Goal: Information Seeking & Learning: Check status

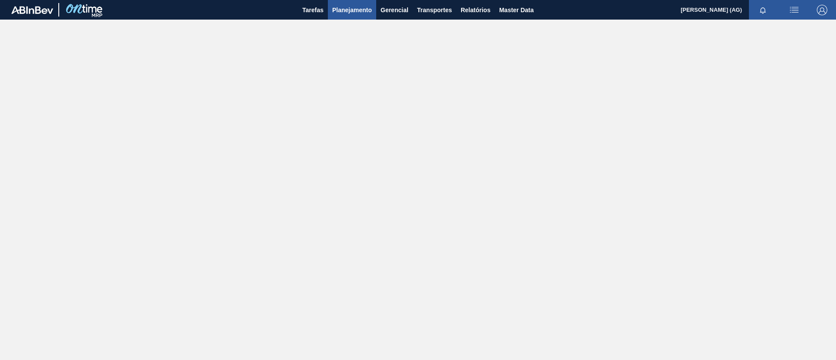
click at [356, 10] on span "Planejamento" at bounding box center [352, 10] width 40 height 10
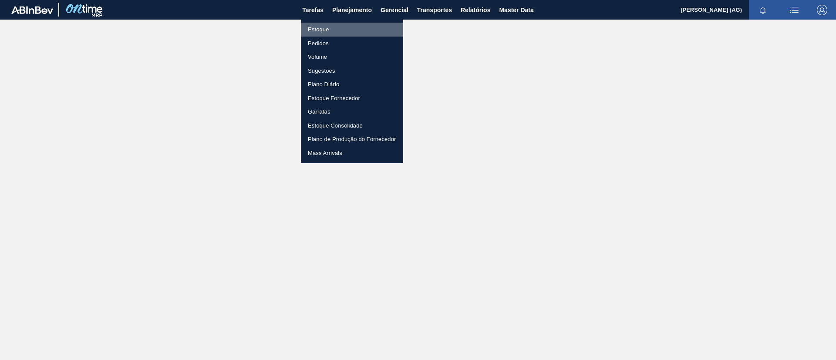
click at [333, 30] on li "Estoque" at bounding box center [352, 30] width 102 height 14
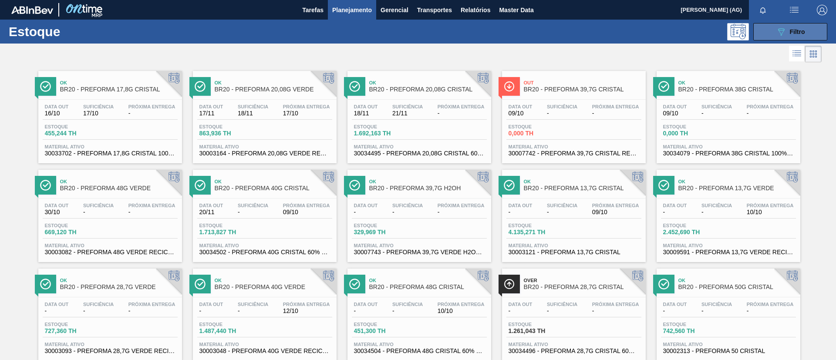
click at [557, 33] on button "089F7B8B-B2A5-4AFE-B5C0-19BA573D28AC Filtro" at bounding box center [790, 31] width 74 height 17
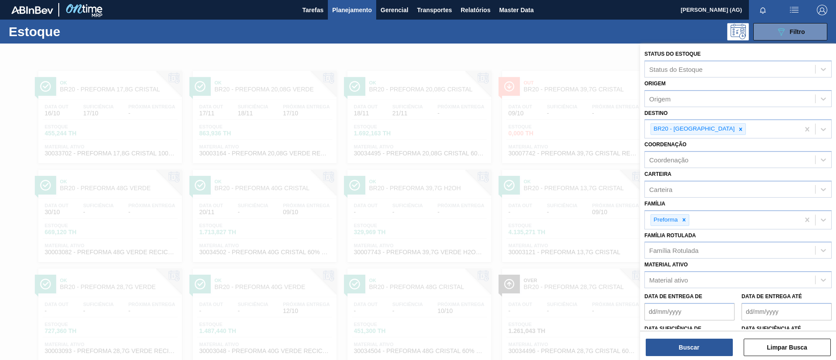
click at [546, 61] on div at bounding box center [418, 224] width 836 height 360
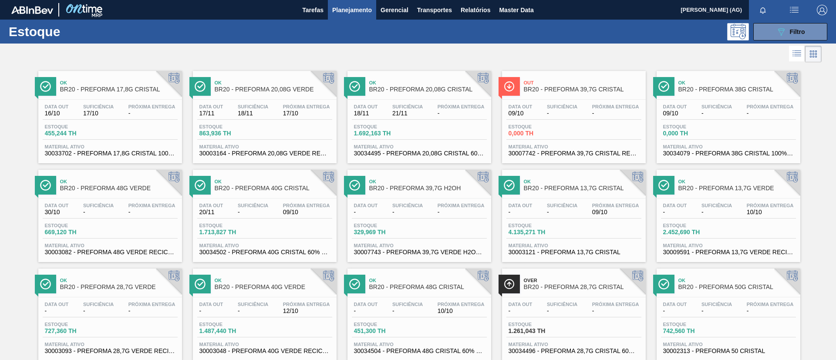
click at [123, 87] on span "BR20 - PREFORMA 17,8G CRISTAL" at bounding box center [119, 89] width 118 height 7
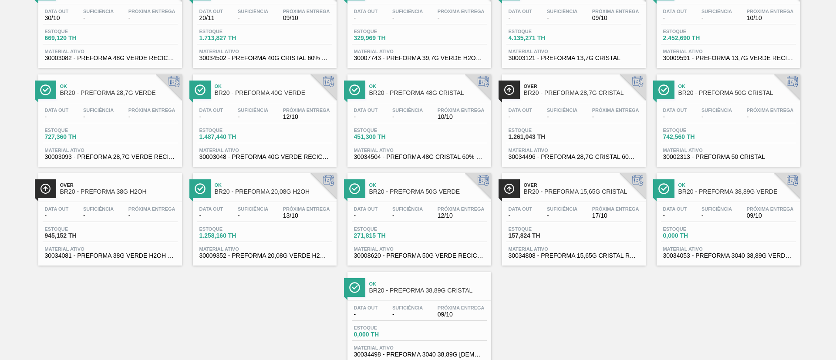
scroll to position [196, 0]
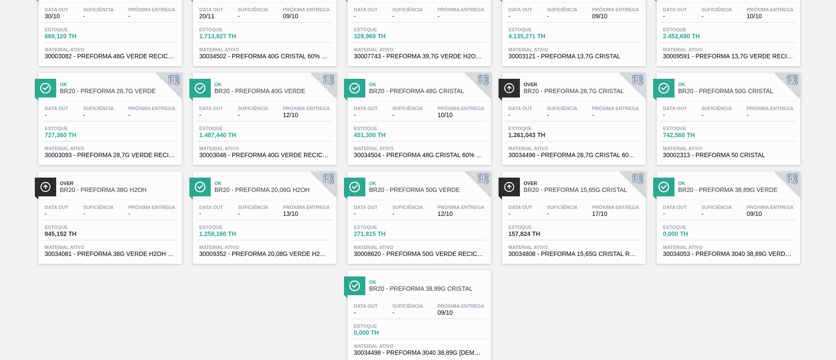
click at [505, 188] on img at bounding box center [509, 187] width 11 height 11
